Goal: Information Seeking & Learning: Check status

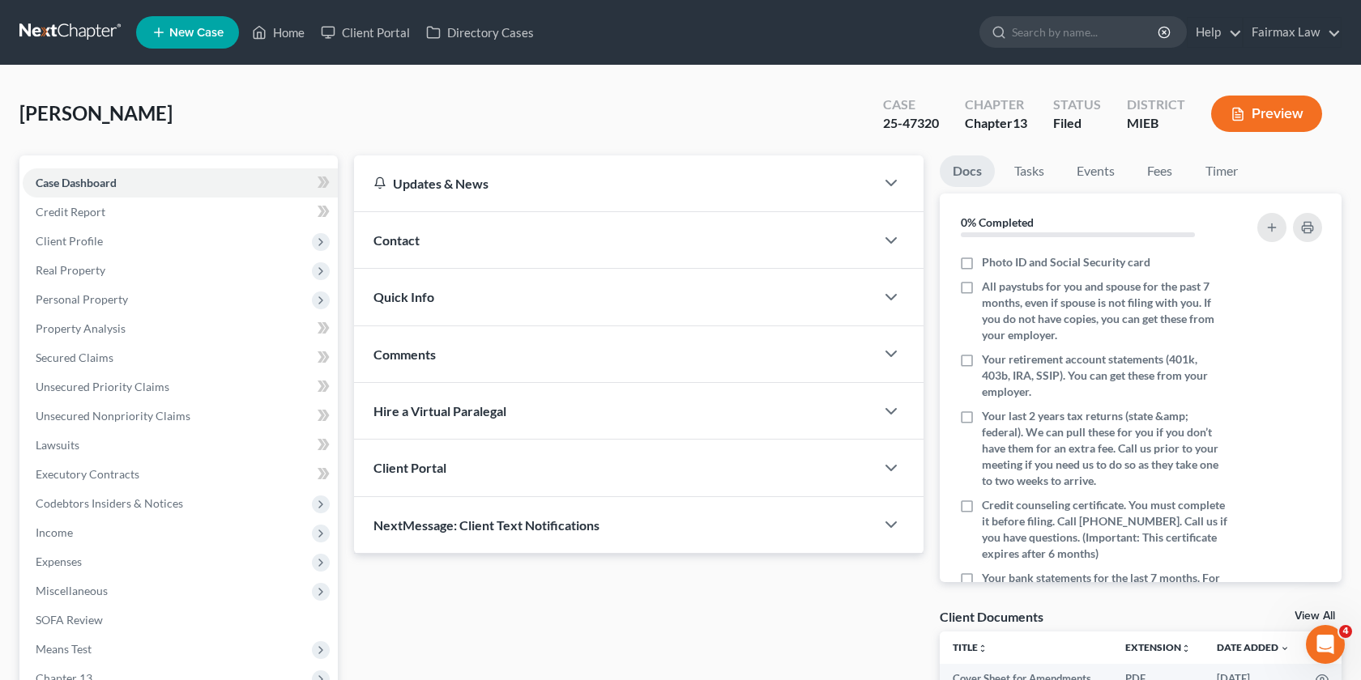
scroll to position [230, 0]
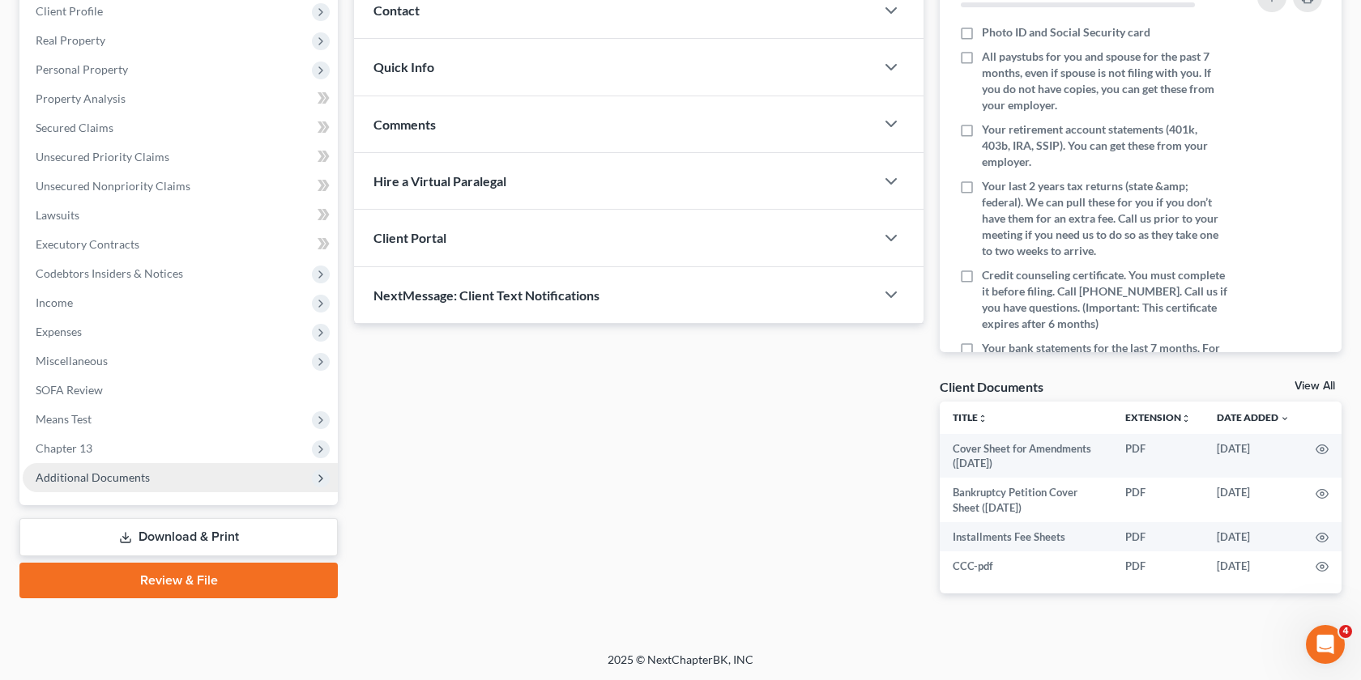
click at [211, 480] on span "Additional Documents" at bounding box center [180, 477] width 315 height 29
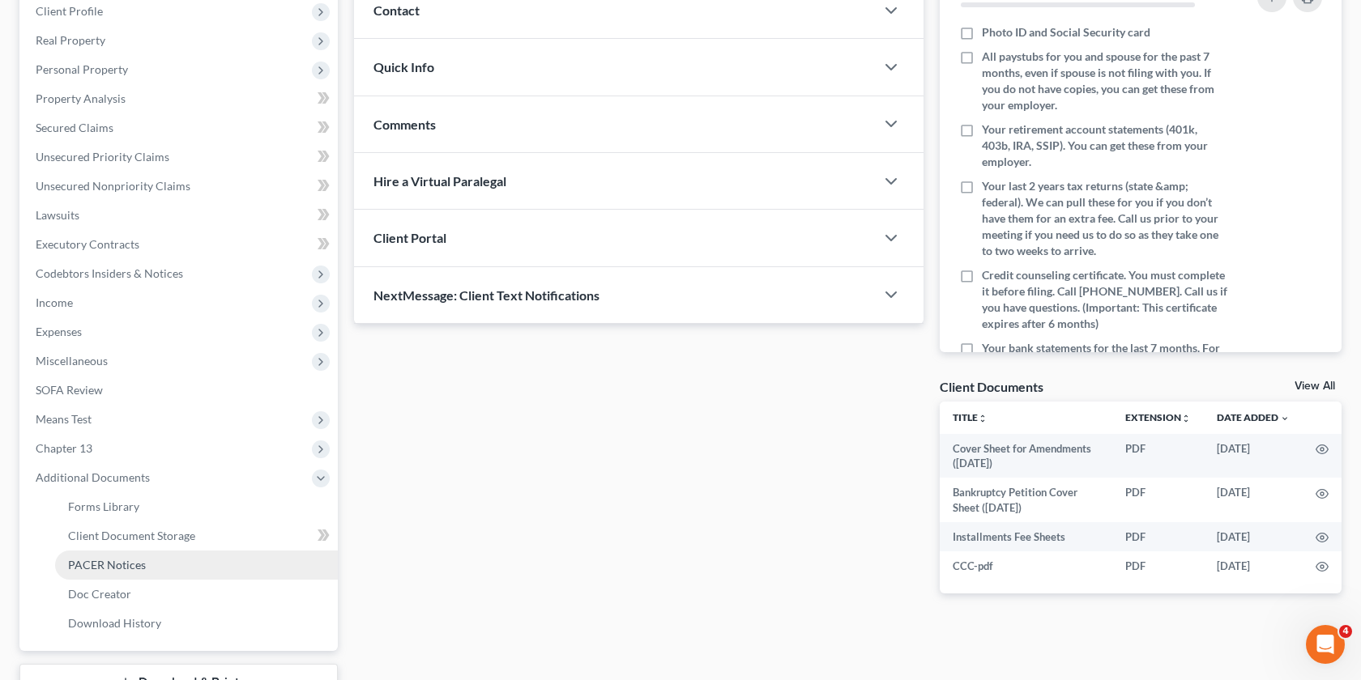
click at [141, 569] on span "PACER Notices" at bounding box center [107, 565] width 78 height 14
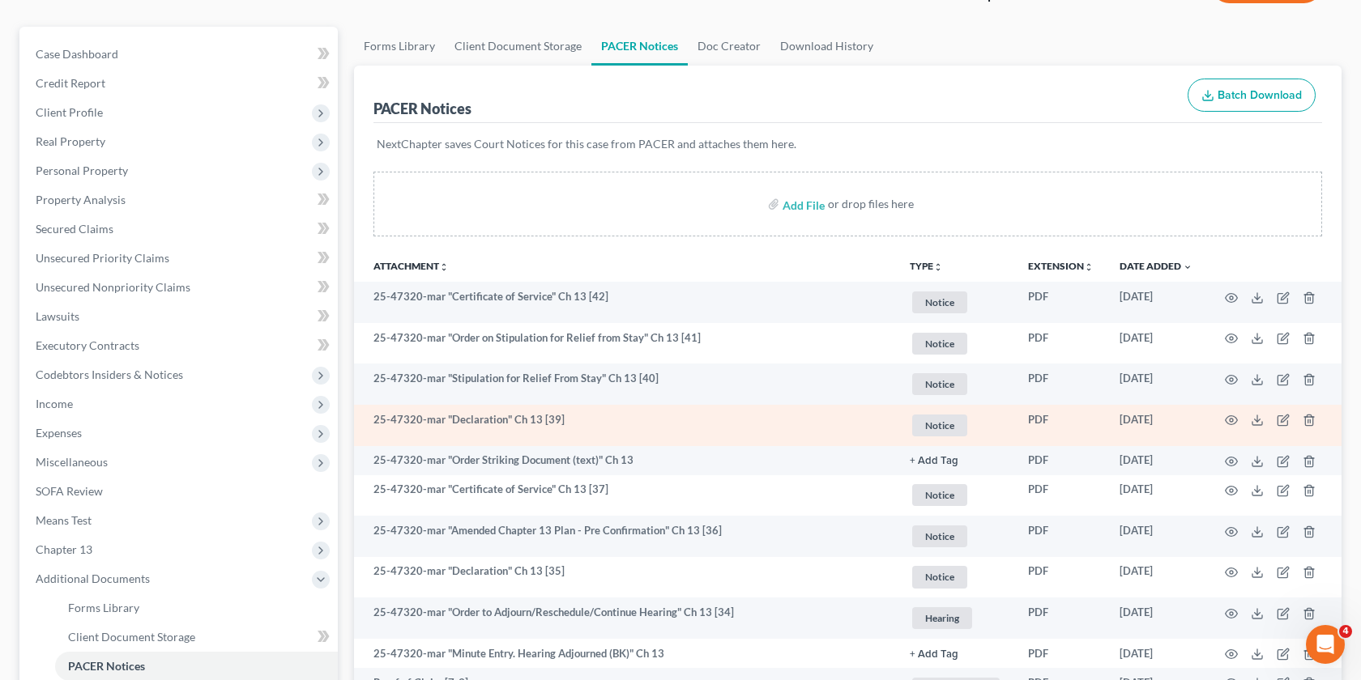
scroll to position [133, 0]
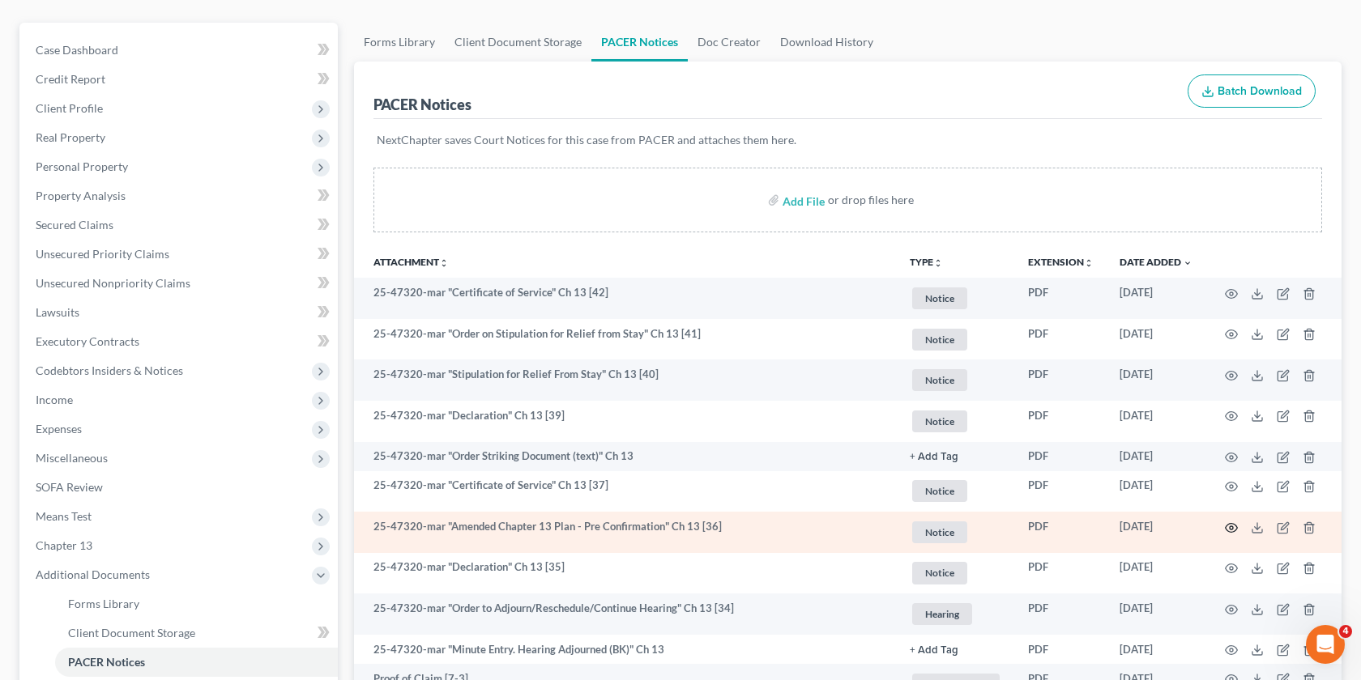
click at [1227, 522] on icon "button" at bounding box center [1231, 528] width 13 height 13
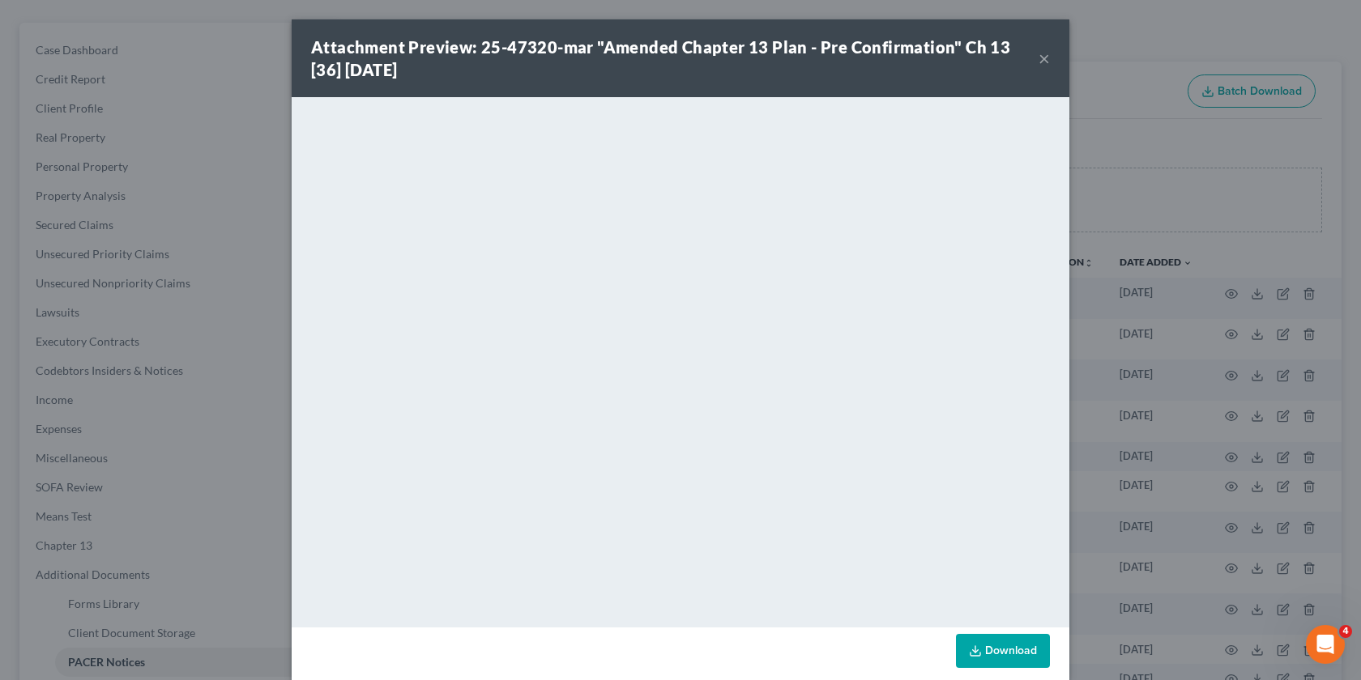
click at [1184, 311] on div "Attachment Preview: 25-47320-mar "Amended Chapter 13 Plan - Pre Confirmation" C…" at bounding box center [680, 340] width 1361 height 680
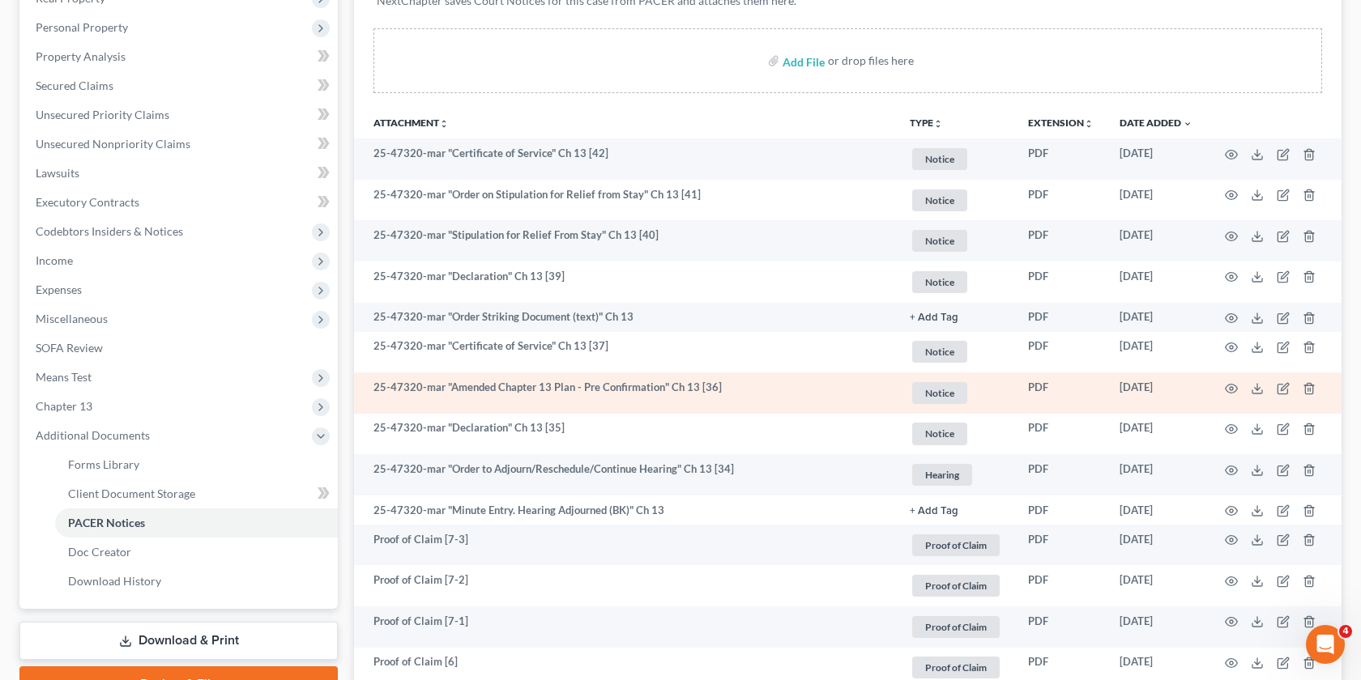
scroll to position [270, 0]
click at [1221, 386] on td at bounding box center [1273, 395] width 136 height 41
click at [1225, 386] on icon "button" at bounding box center [1231, 391] width 13 height 13
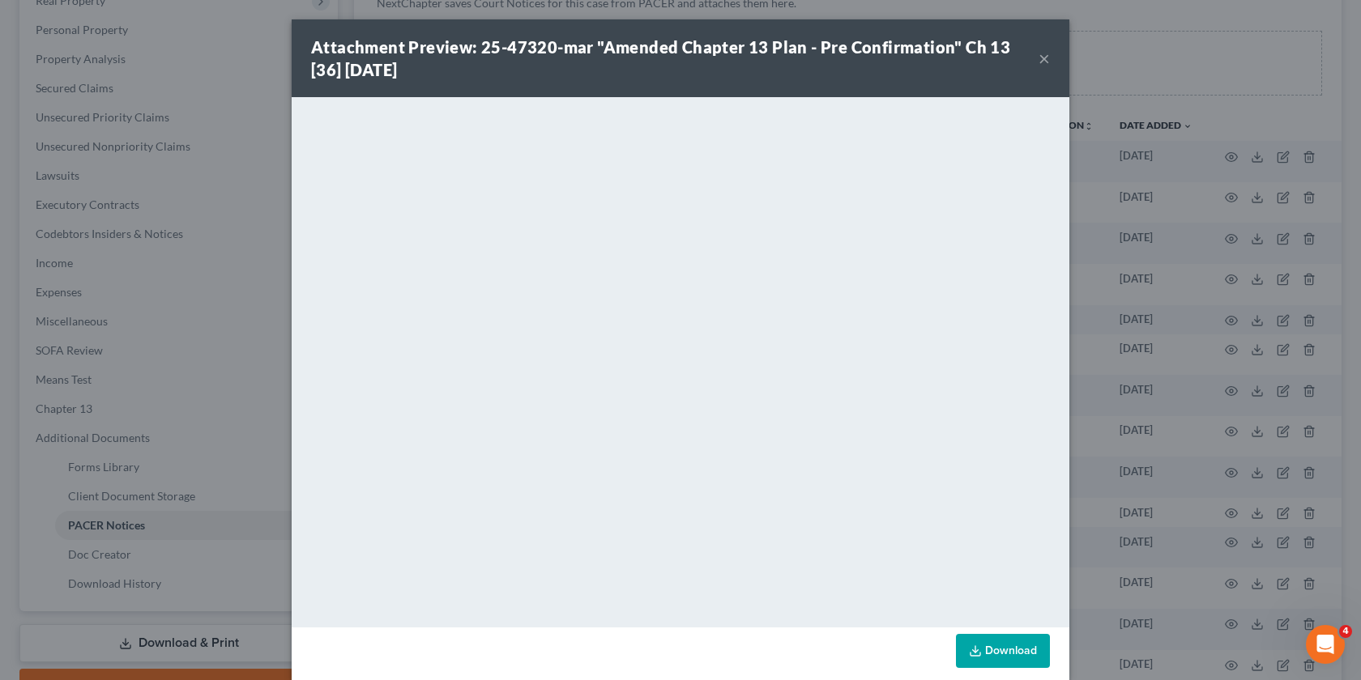
click at [1210, 383] on div "Attachment Preview: 25-47320-mar "Amended Chapter 13 Plan - Pre Confirmation" C…" at bounding box center [680, 340] width 1361 height 680
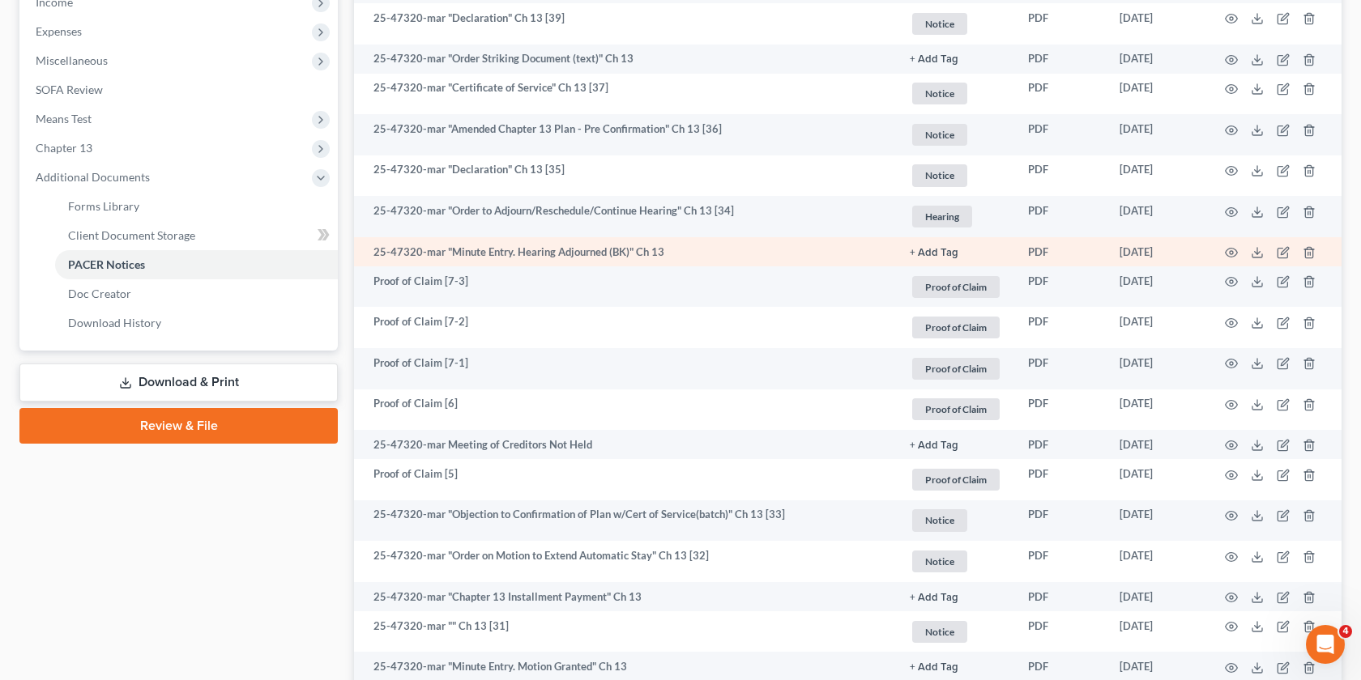
scroll to position [0, 0]
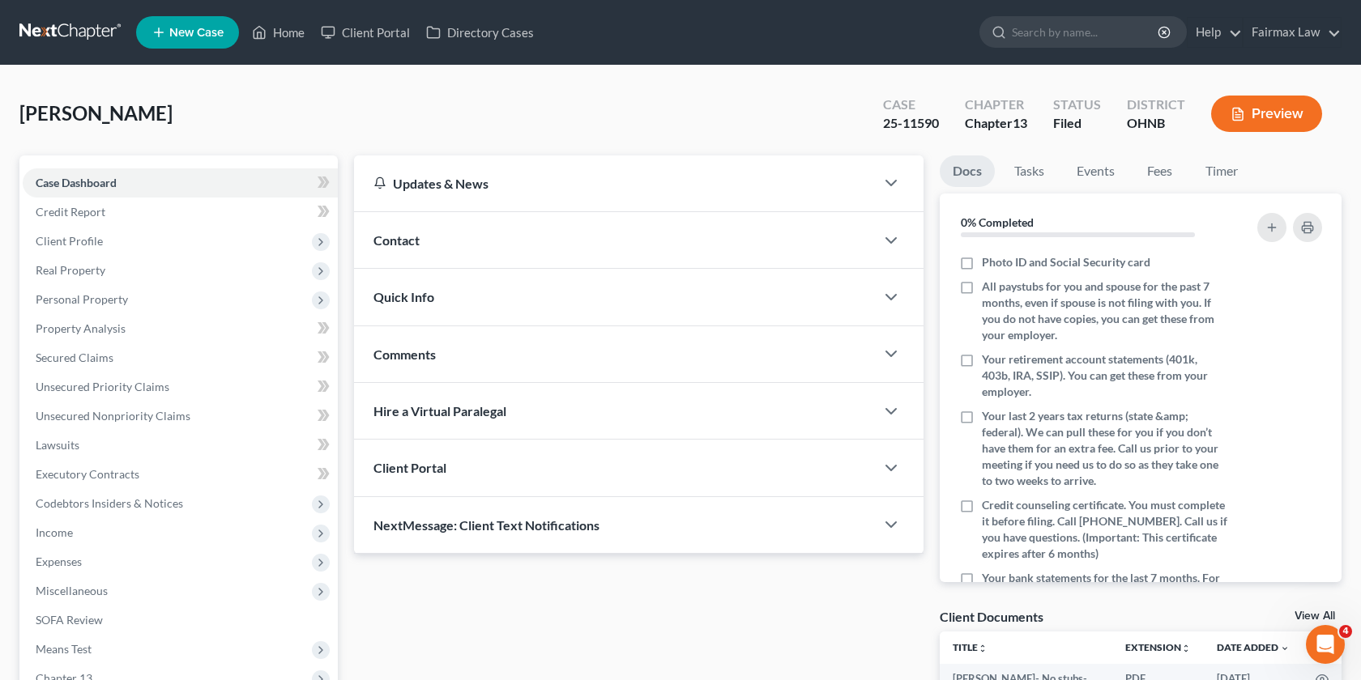
scroll to position [260, 0]
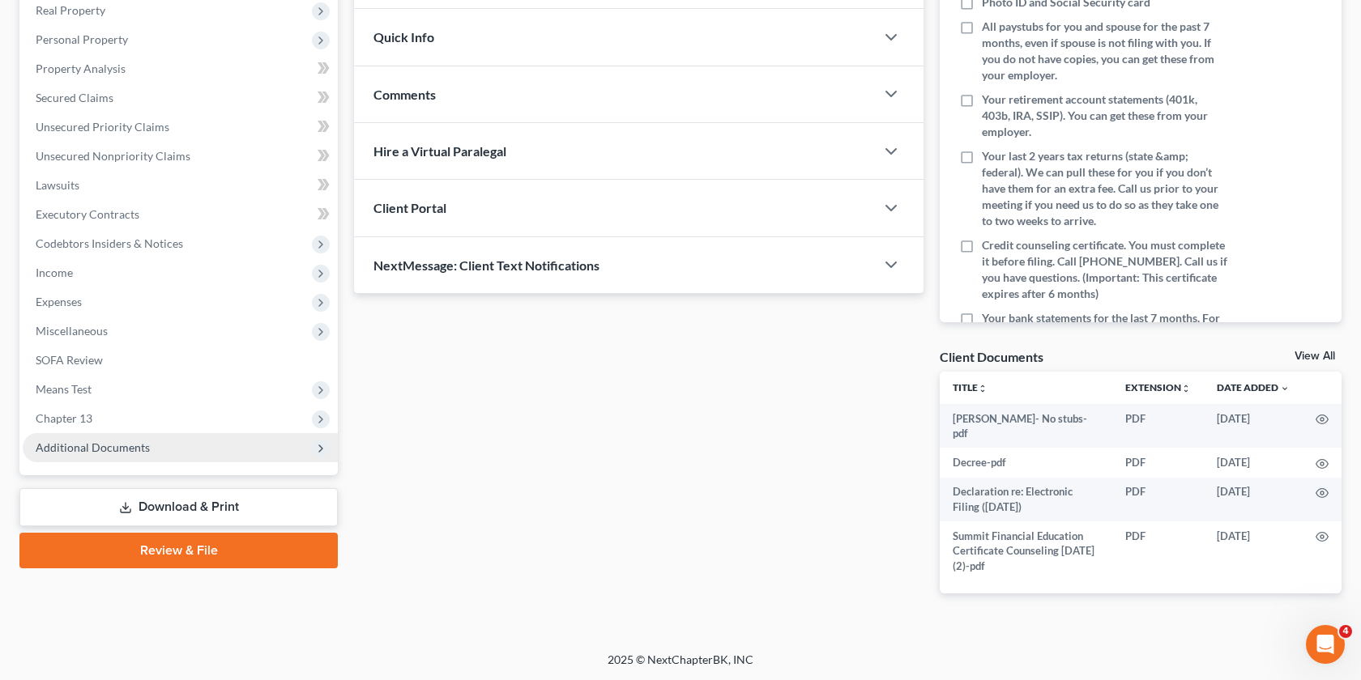
click at [223, 449] on span "Additional Documents" at bounding box center [180, 447] width 315 height 29
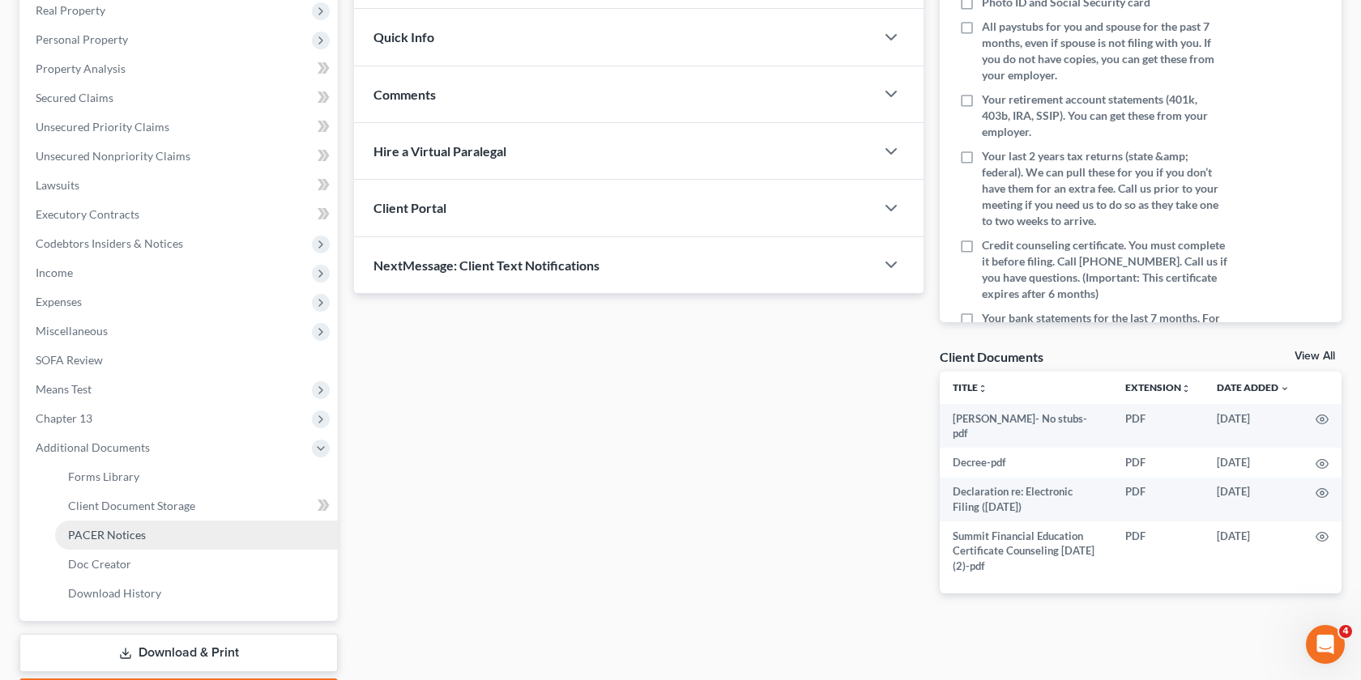
click at [136, 536] on span "PACER Notices" at bounding box center [107, 535] width 78 height 14
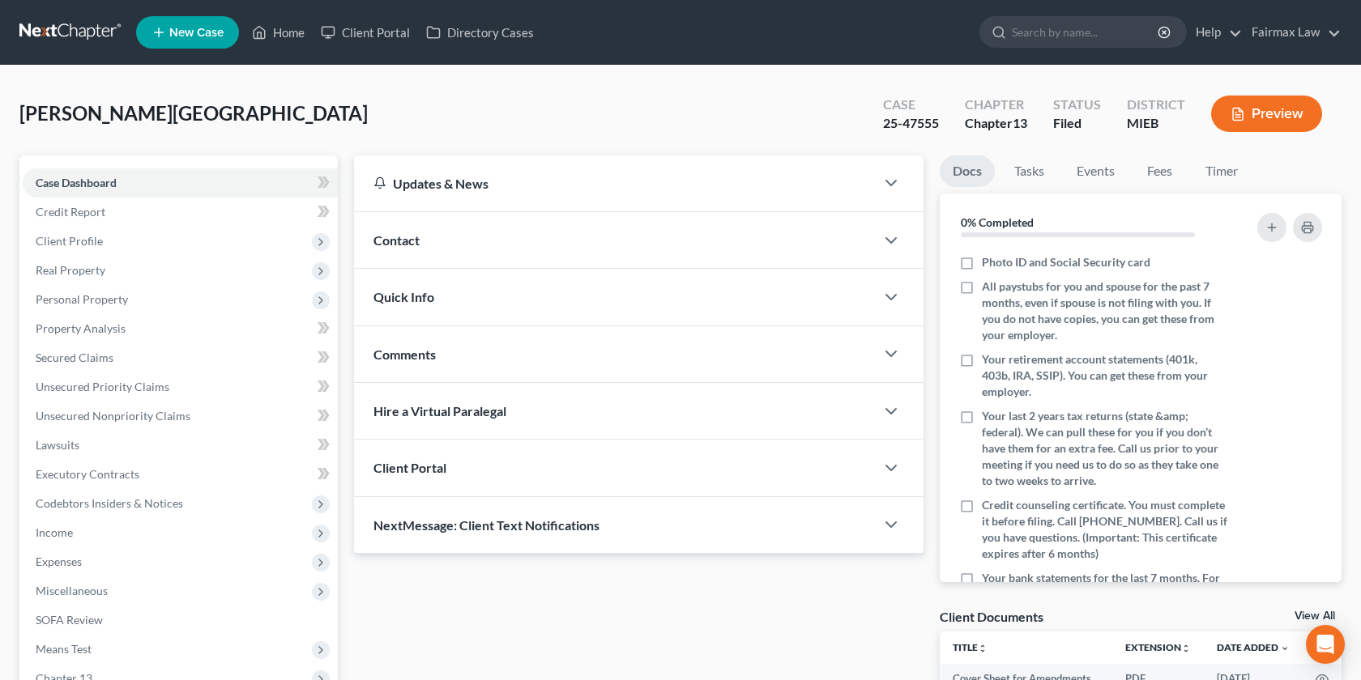
scroll to position [275, 0]
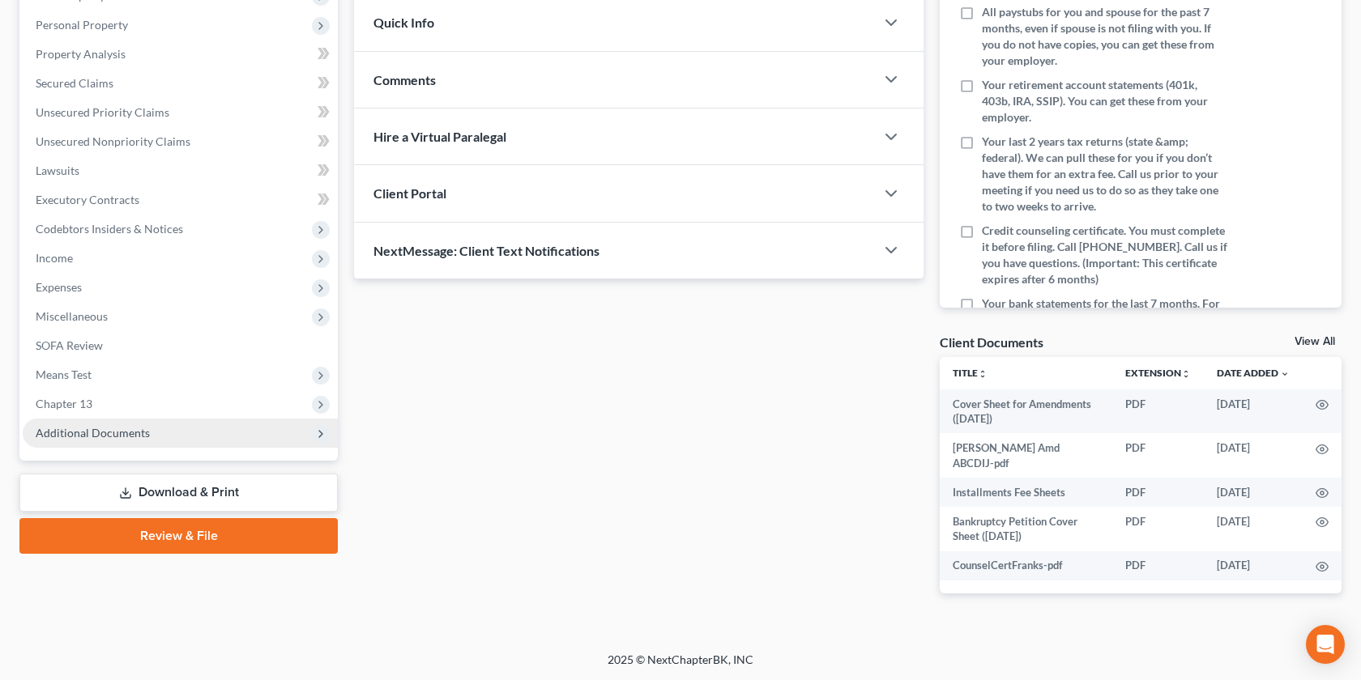
click at [122, 434] on span "Additional Documents" at bounding box center [93, 433] width 114 height 14
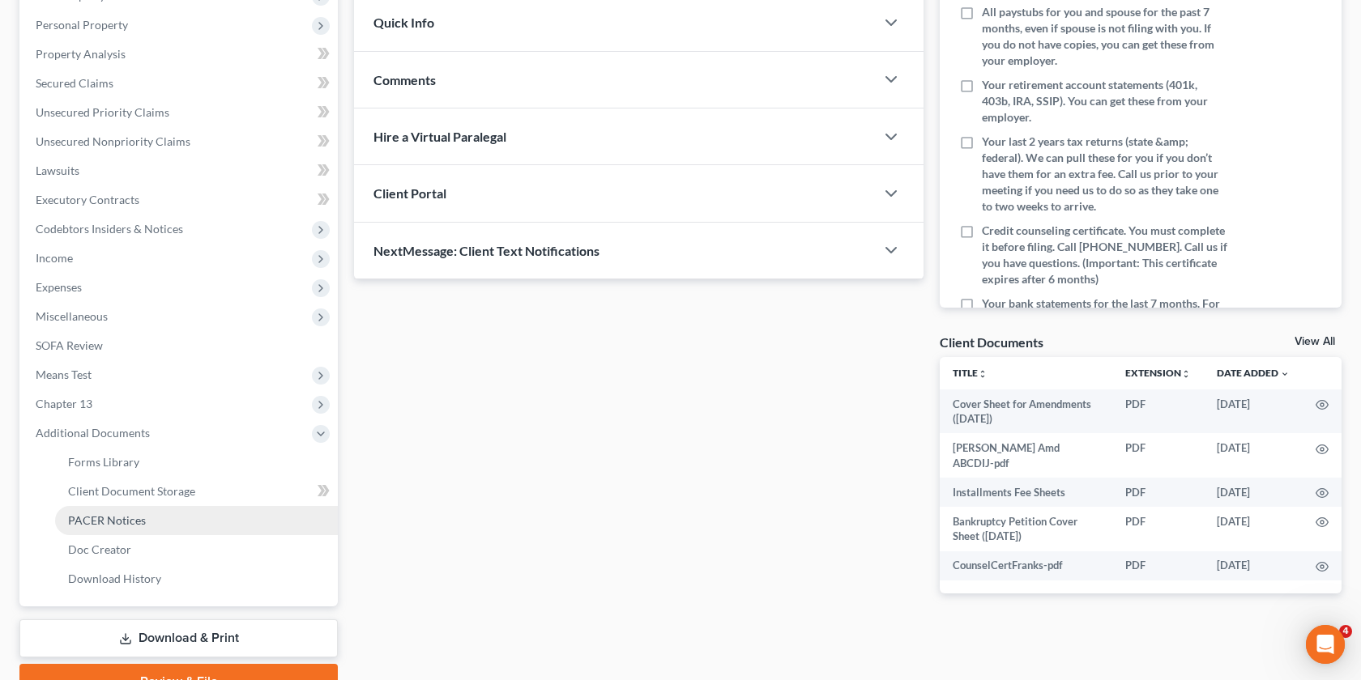
scroll to position [0, 0]
click at [127, 524] on span "PACER Notices" at bounding box center [107, 521] width 78 height 14
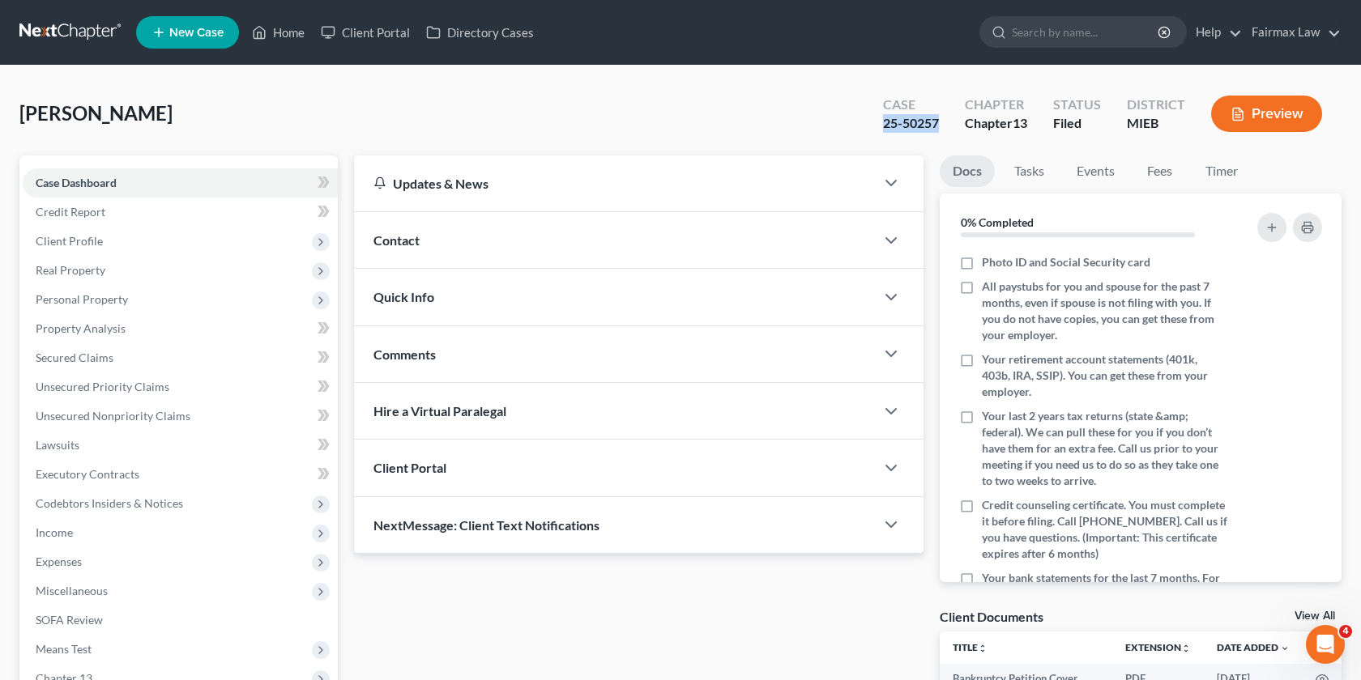
drag, startPoint x: 936, startPoint y: 127, endPoint x: 880, endPoint y: 126, distance: 56.7
click at [880, 126] on div "Case 25-50257" at bounding box center [911, 116] width 82 height 48
copy div "25-50257"
drag, startPoint x: 67, startPoint y: 113, endPoint x: 0, endPoint y: 116, distance: 67.3
click at [0, 116] on div "[PERSON_NAME] Upgraded Case 25-50257 Chapter Chapter 13 Status Filed District M…" at bounding box center [680, 463] width 1361 height 795
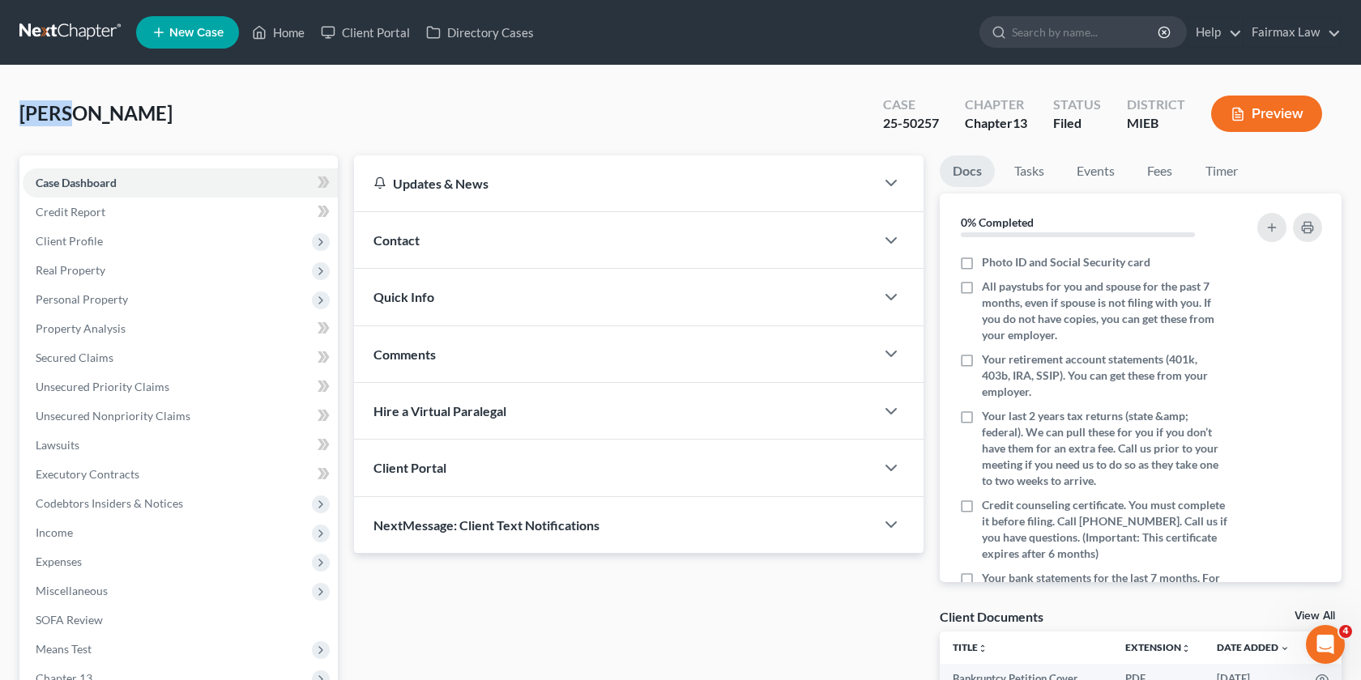
copy span "[PERSON_NAME]"
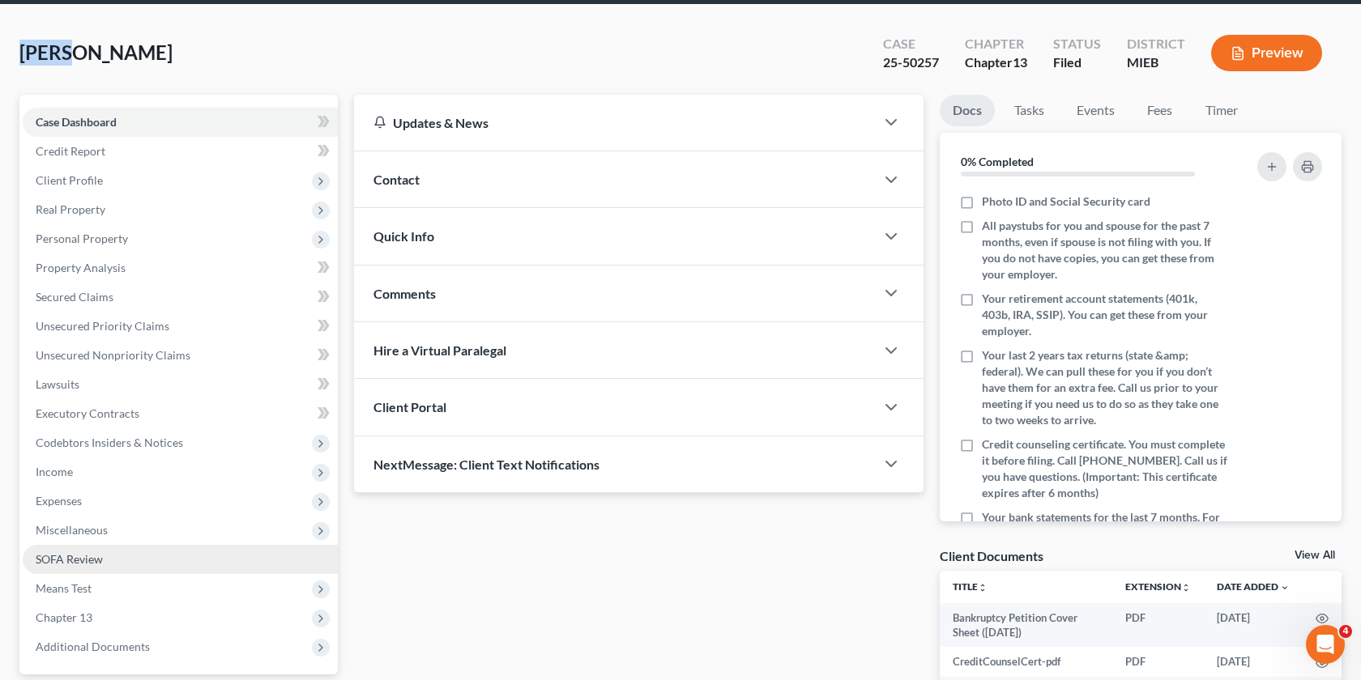
scroll to position [87, 0]
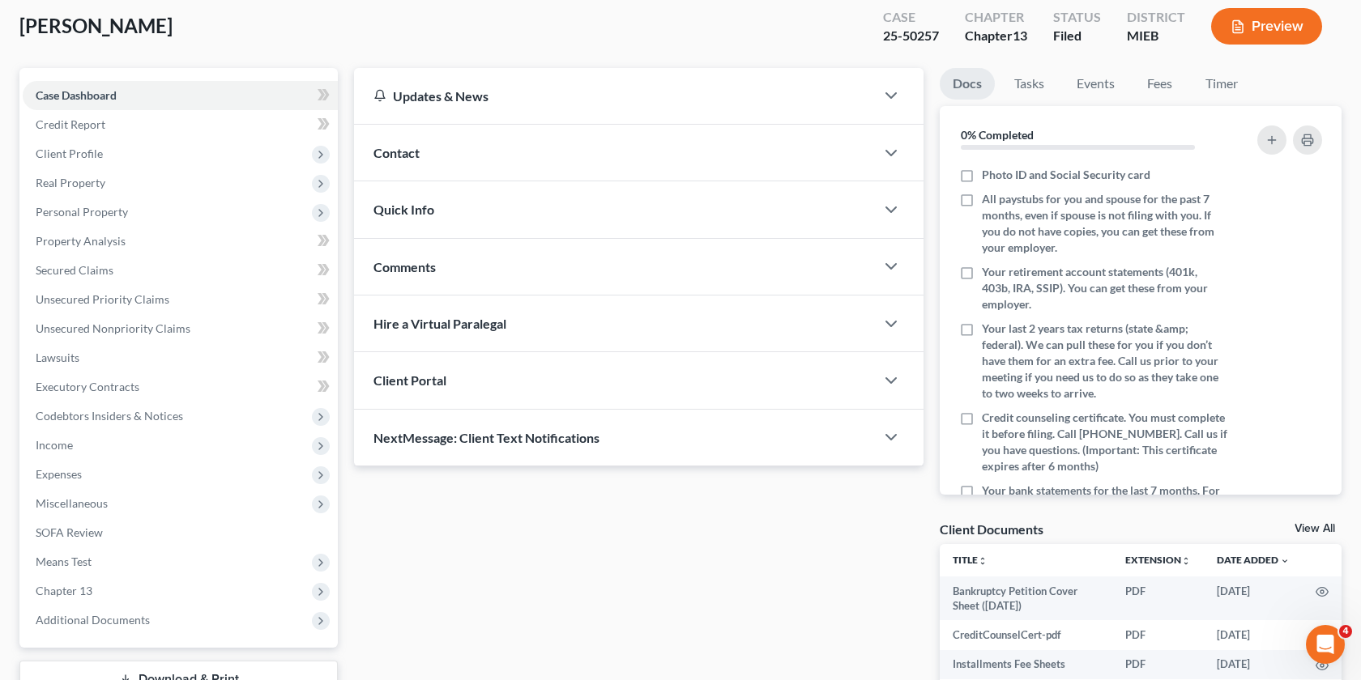
click at [871, 116] on div "Updates & News" at bounding box center [614, 96] width 521 height 56
